Goal: Information Seeking & Learning: Learn about a topic

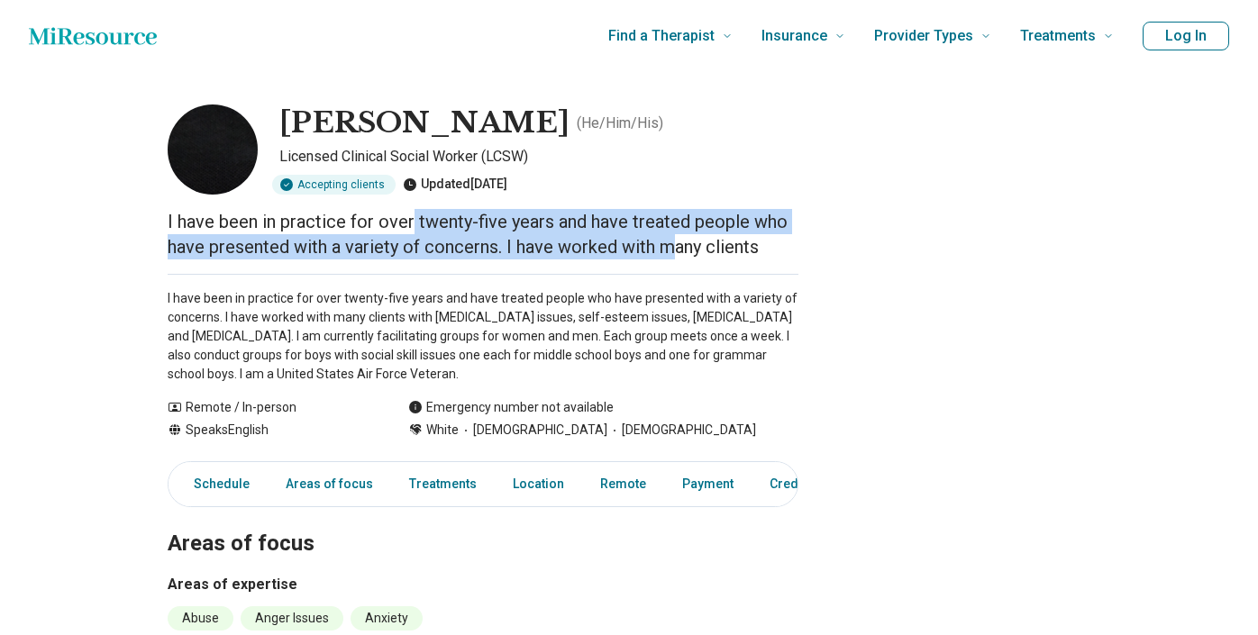
drag, startPoint x: 421, startPoint y: 223, endPoint x: 677, endPoint y: 240, distance: 256.4
click at [677, 240] on p "I have been in practice for over twenty-five years and have treated people who …" at bounding box center [483, 234] width 631 height 50
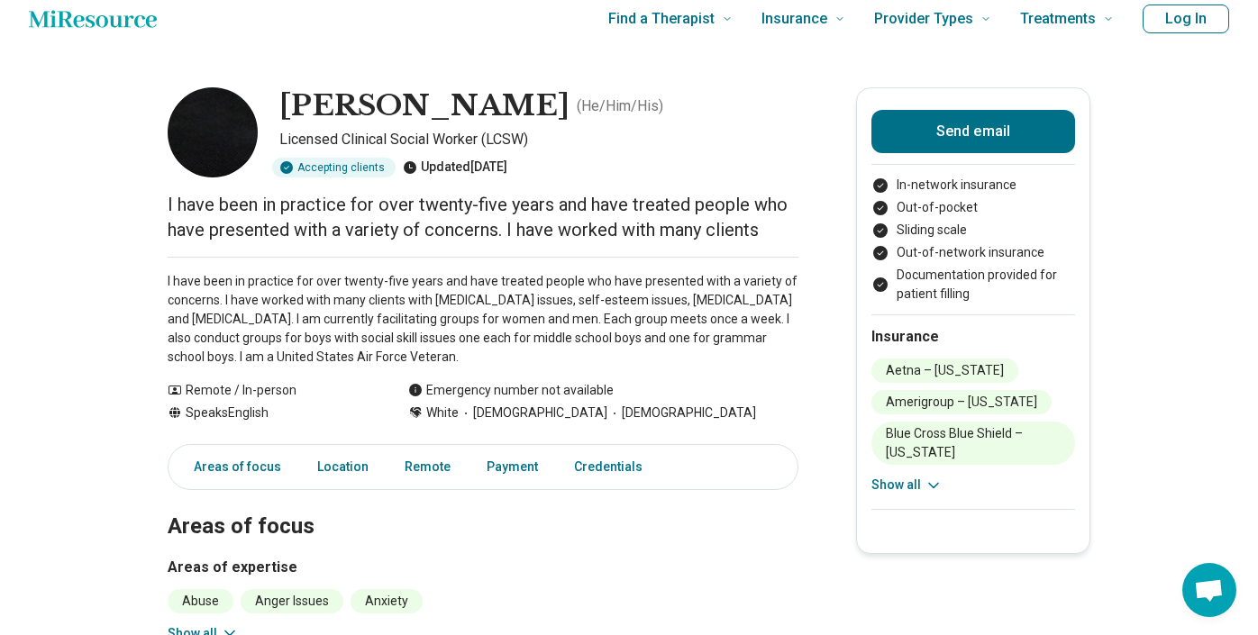
scroll to position [21, 0]
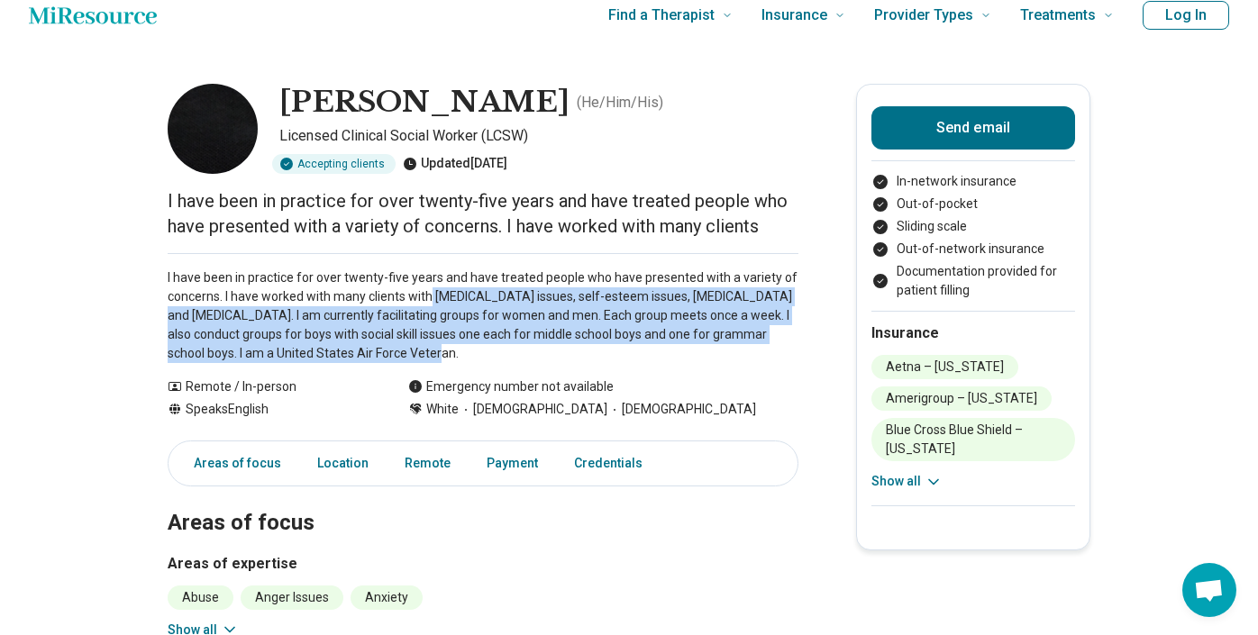
drag, startPoint x: 431, startPoint y: 291, endPoint x: 653, endPoint y: 358, distance: 232.3
click at [653, 358] on p "I have been in practice for over twenty-five years and have treated people who …" at bounding box center [483, 315] width 631 height 95
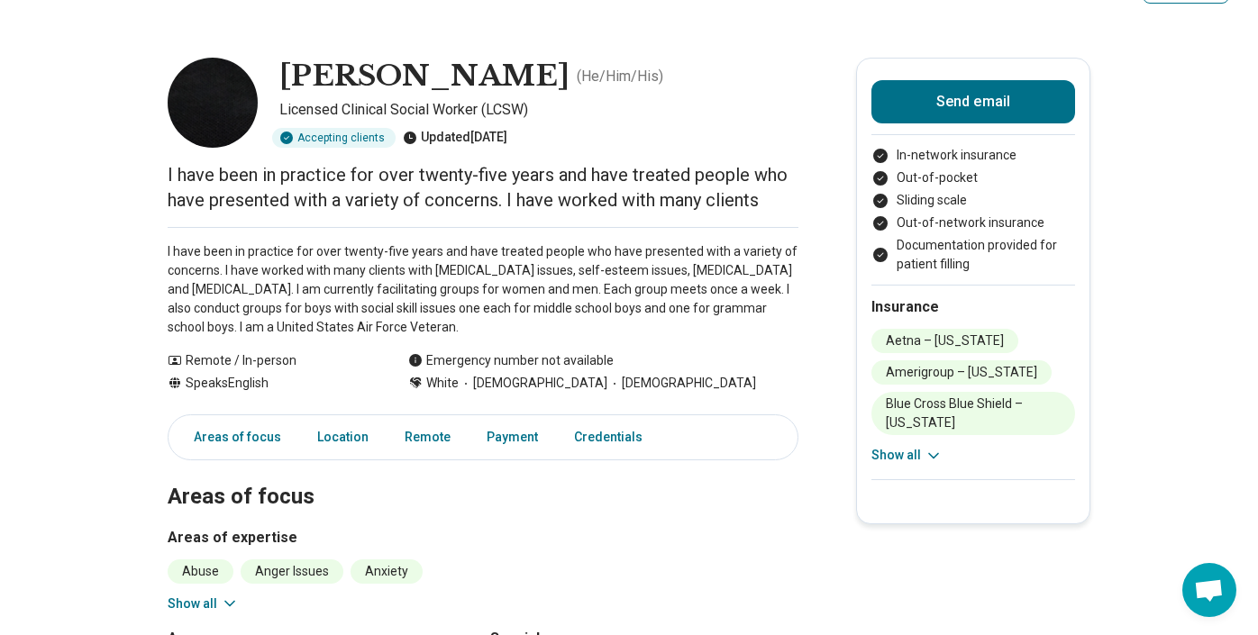
scroll to position [0, 0]
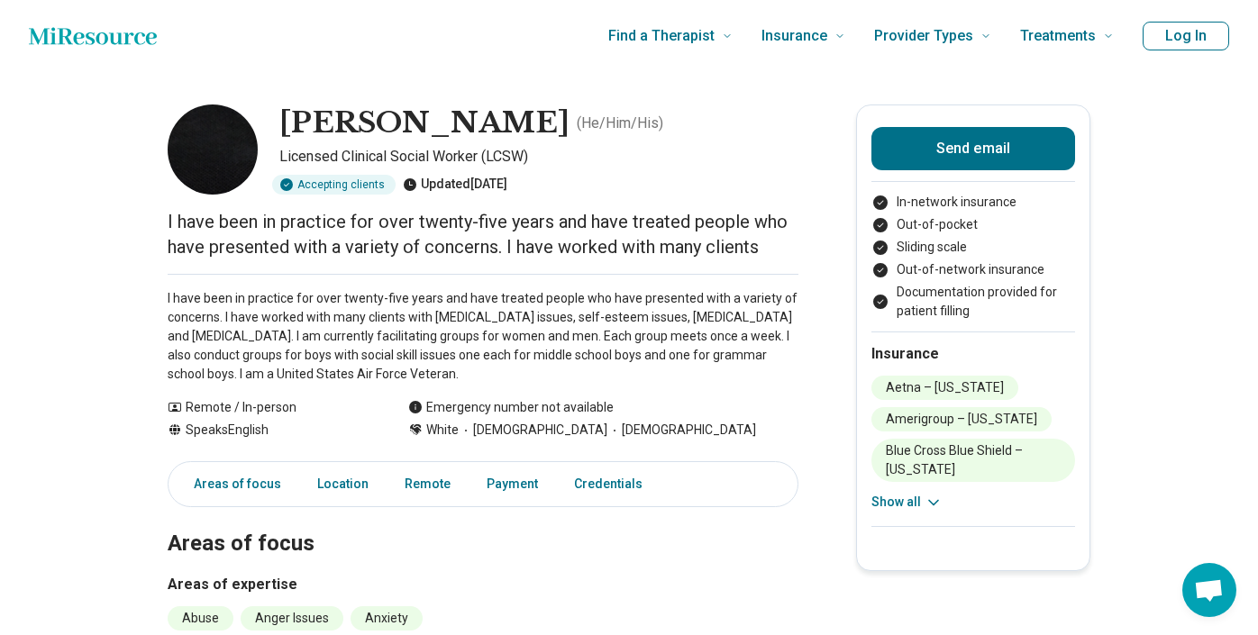
click at [918, 498] on button "Show all" at bounding box center [906, 502] width 71 height 19
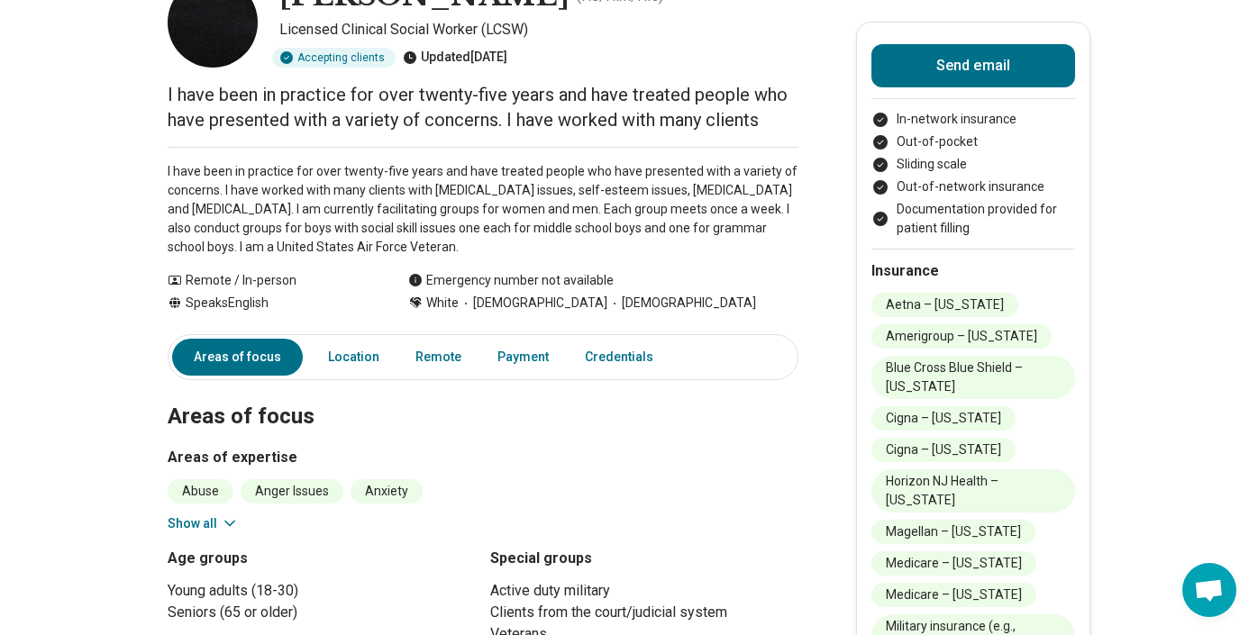
scroll to position [341, 0]
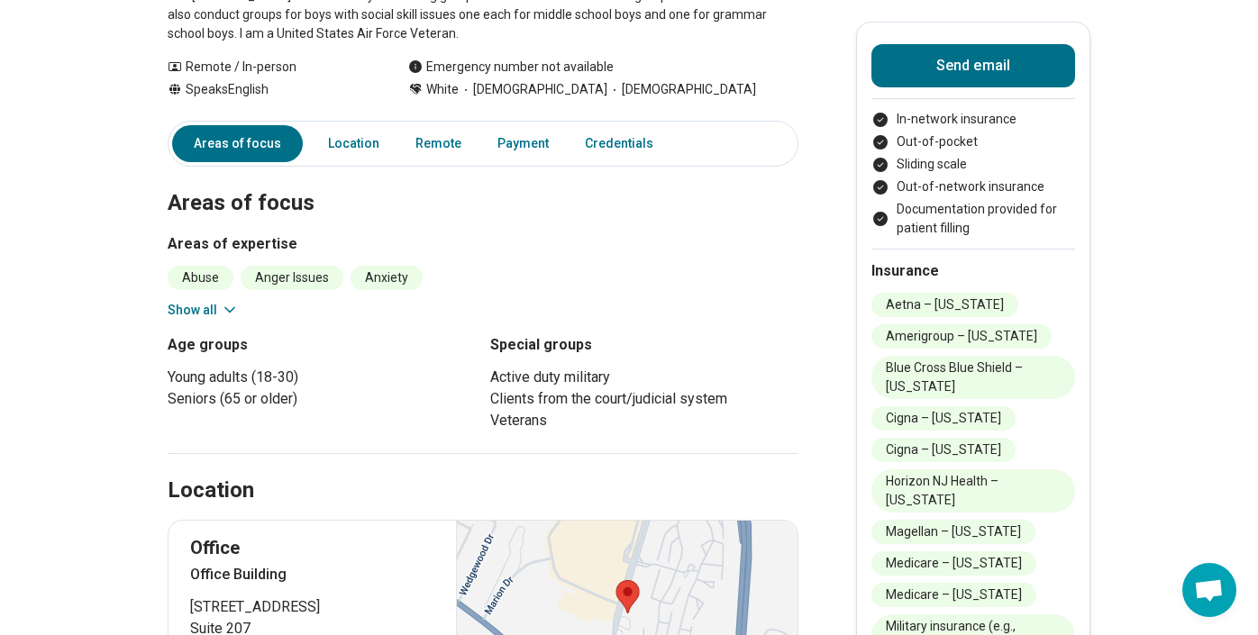
click at [209, 310] on button "Show all" at bounding box center [203, 310] width 71 height 19
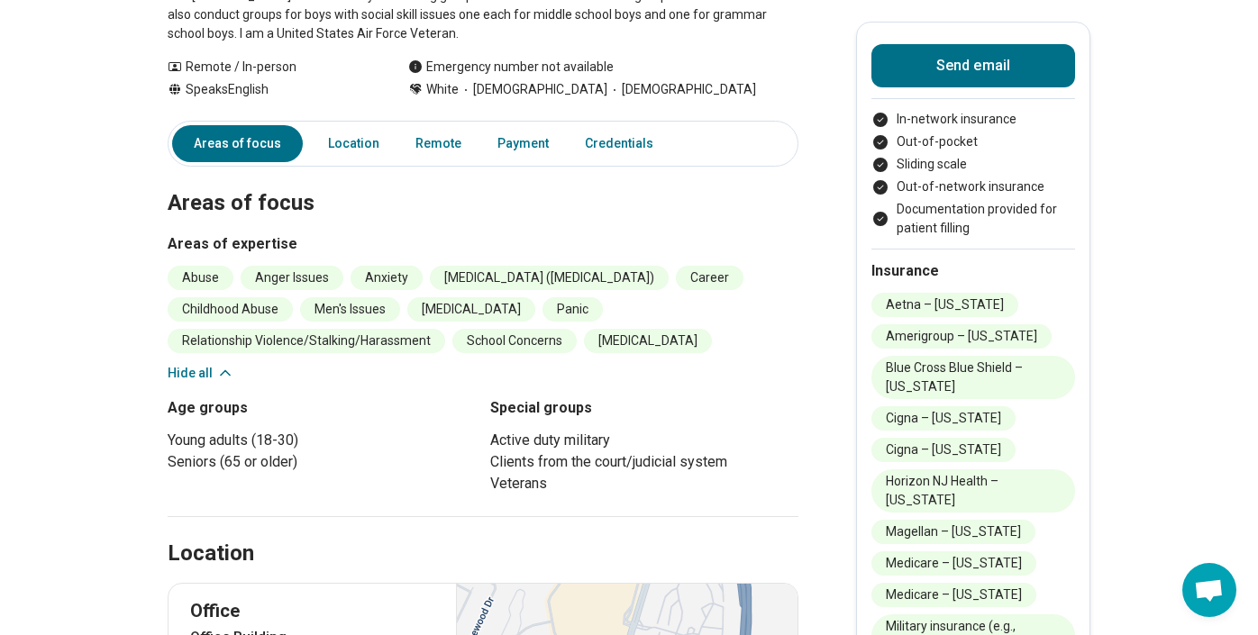
click at [218, 367] on icon at bounding box center [225, 373] width 18 height 18
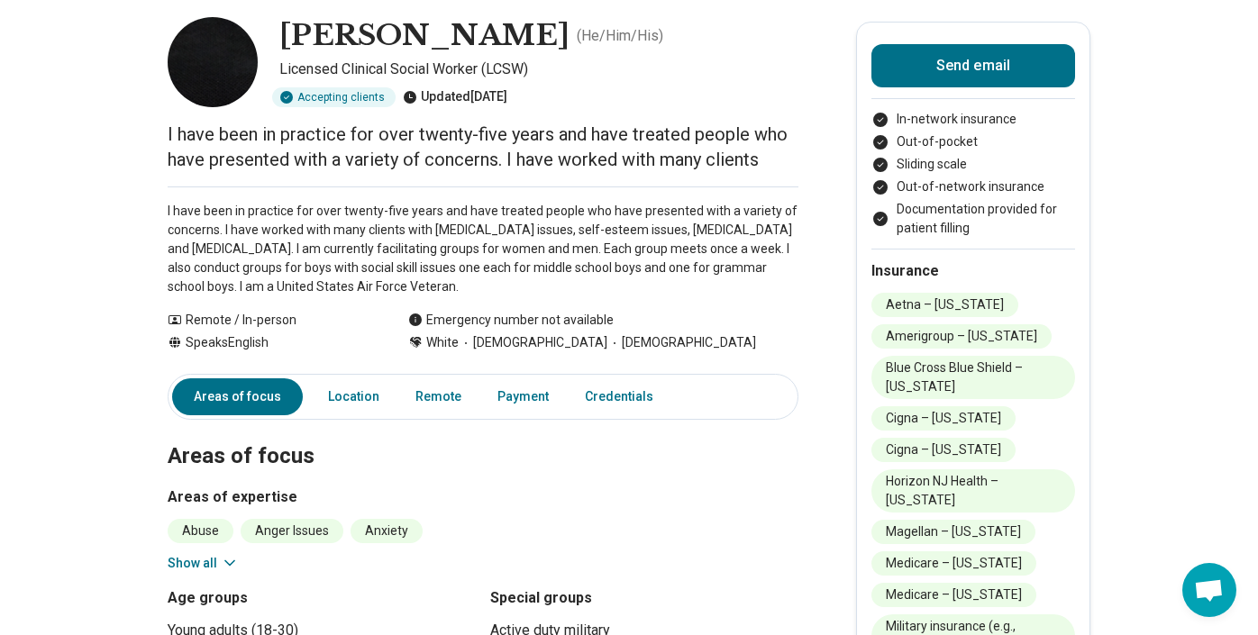
scroll to position [0, 0]
